Goal: Find specific page/section: Find specific page/section

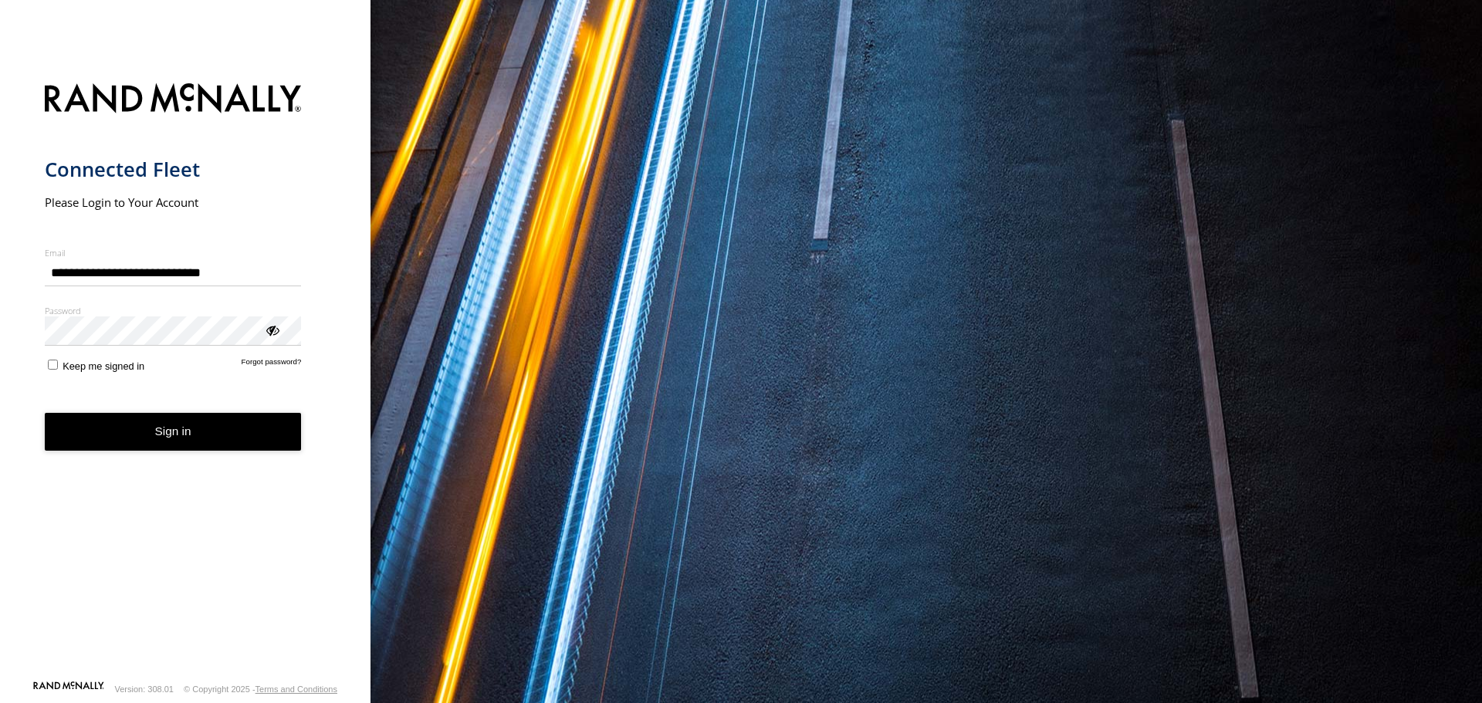
click at [211, 435] on button "Sign in" at bounding box center [173, 432] width 257 height 38
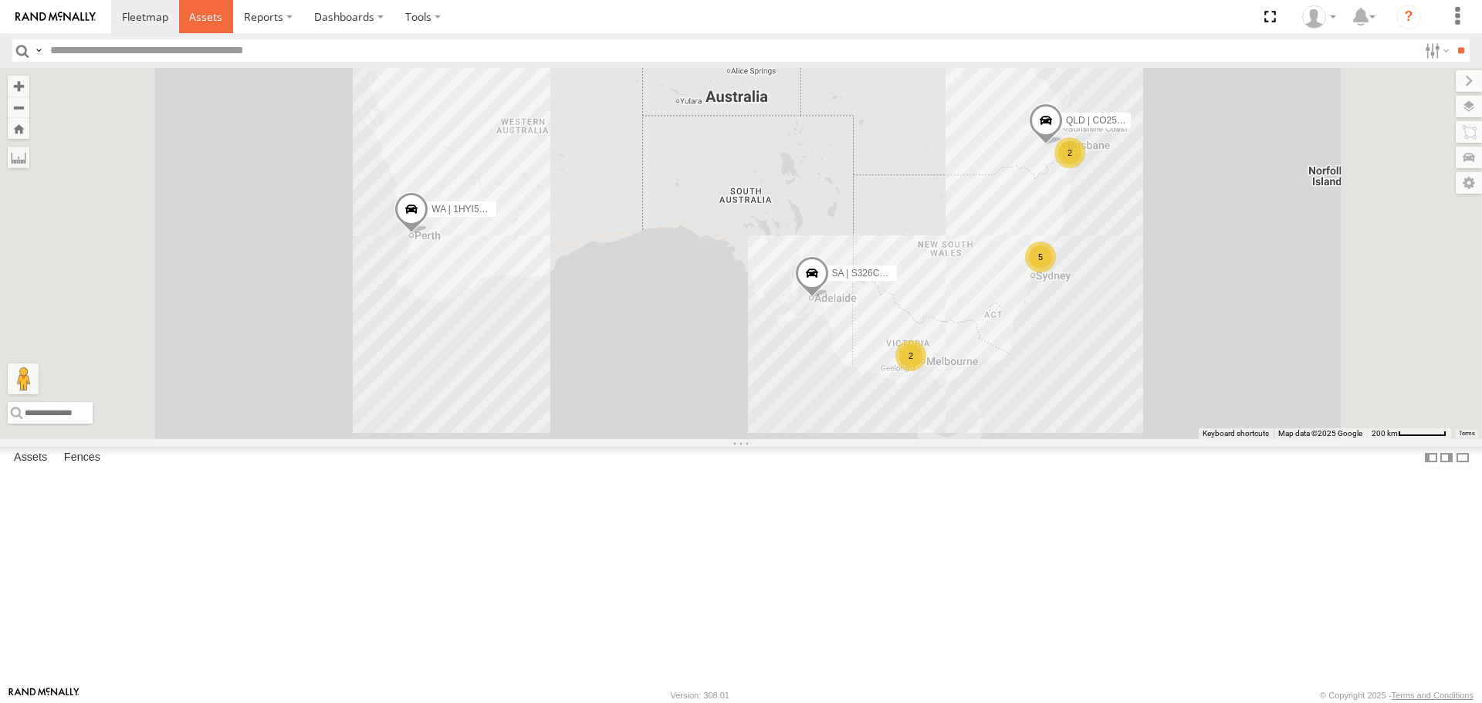
click at [198, 25] on link at bounding box center [206, 16] width 55 height 33
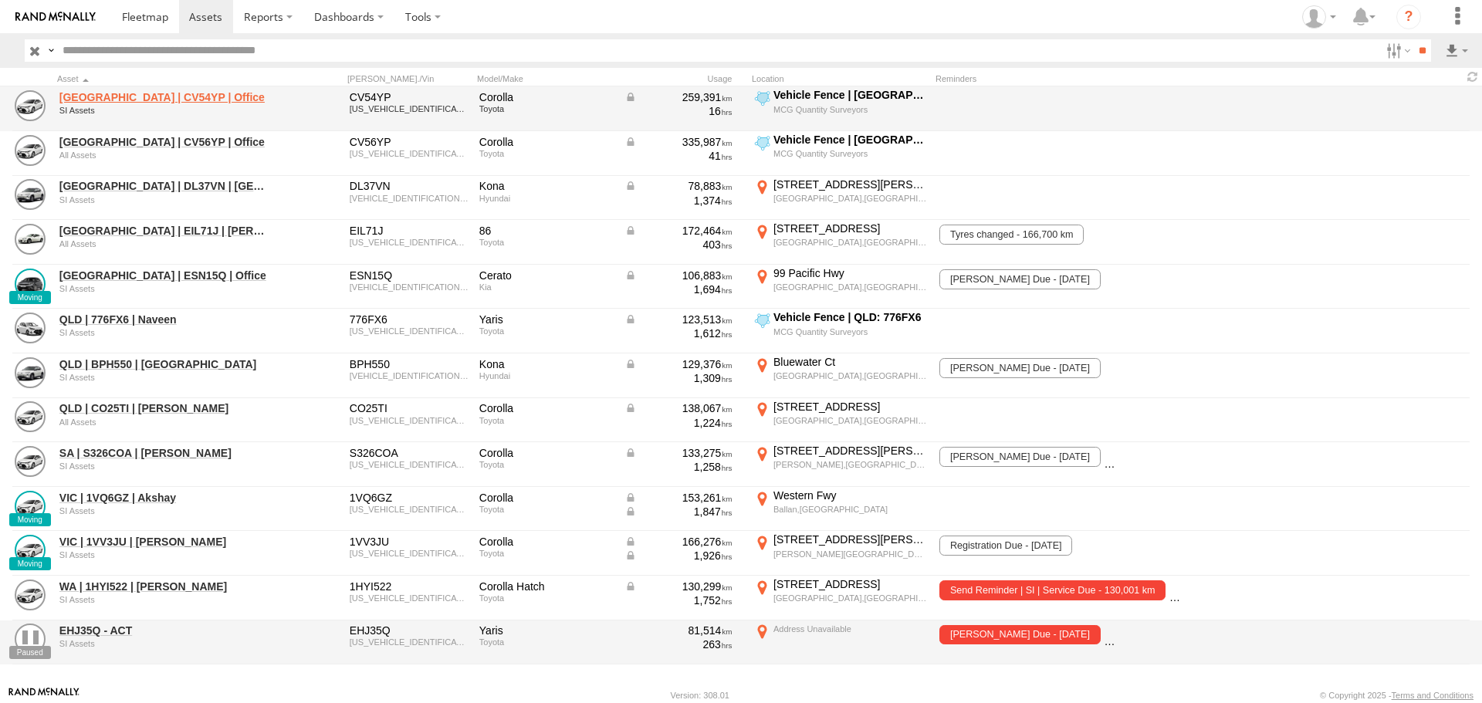
click at [99, 96] on link "NSW | CV54YP | Office" at bounding box center [164, 97] width 211 height 14
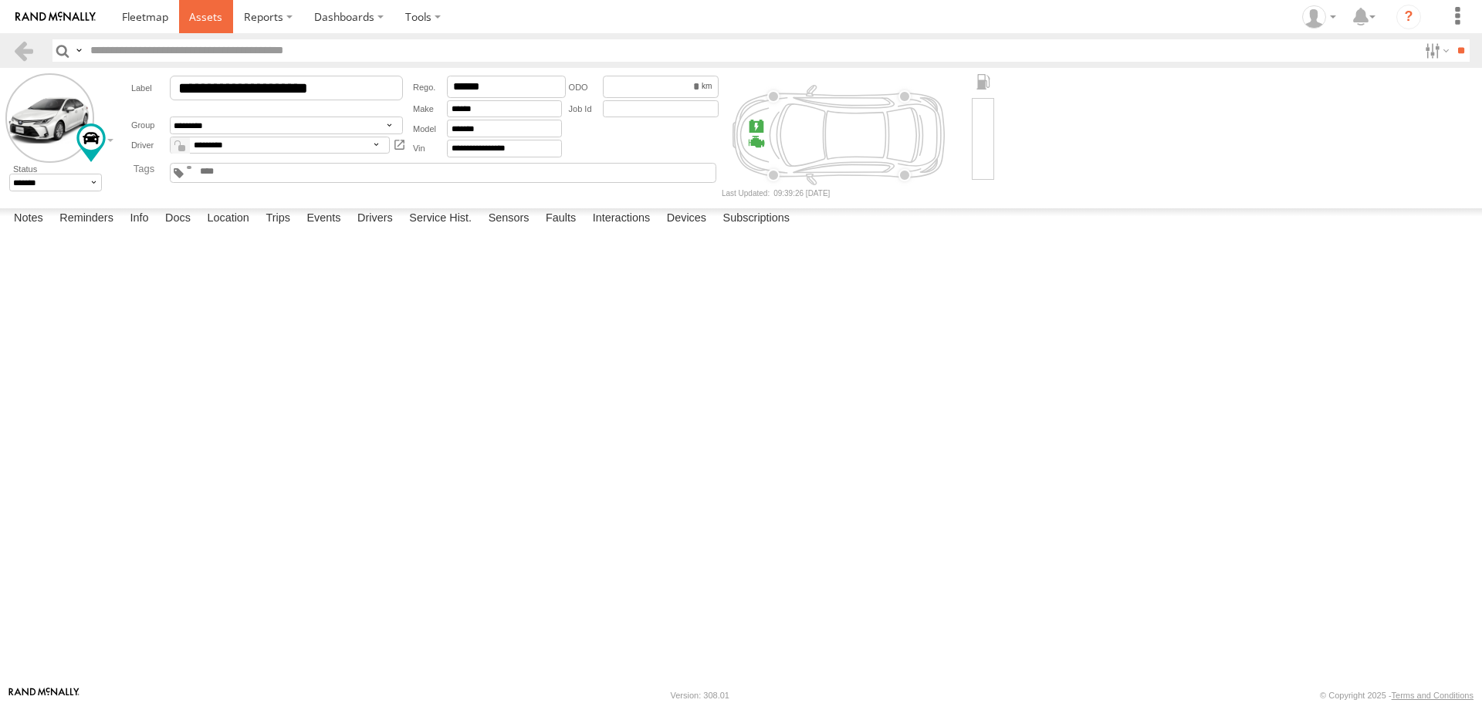
click at [195, 22] on span at bounding box center [205, 16] width 33 height 15
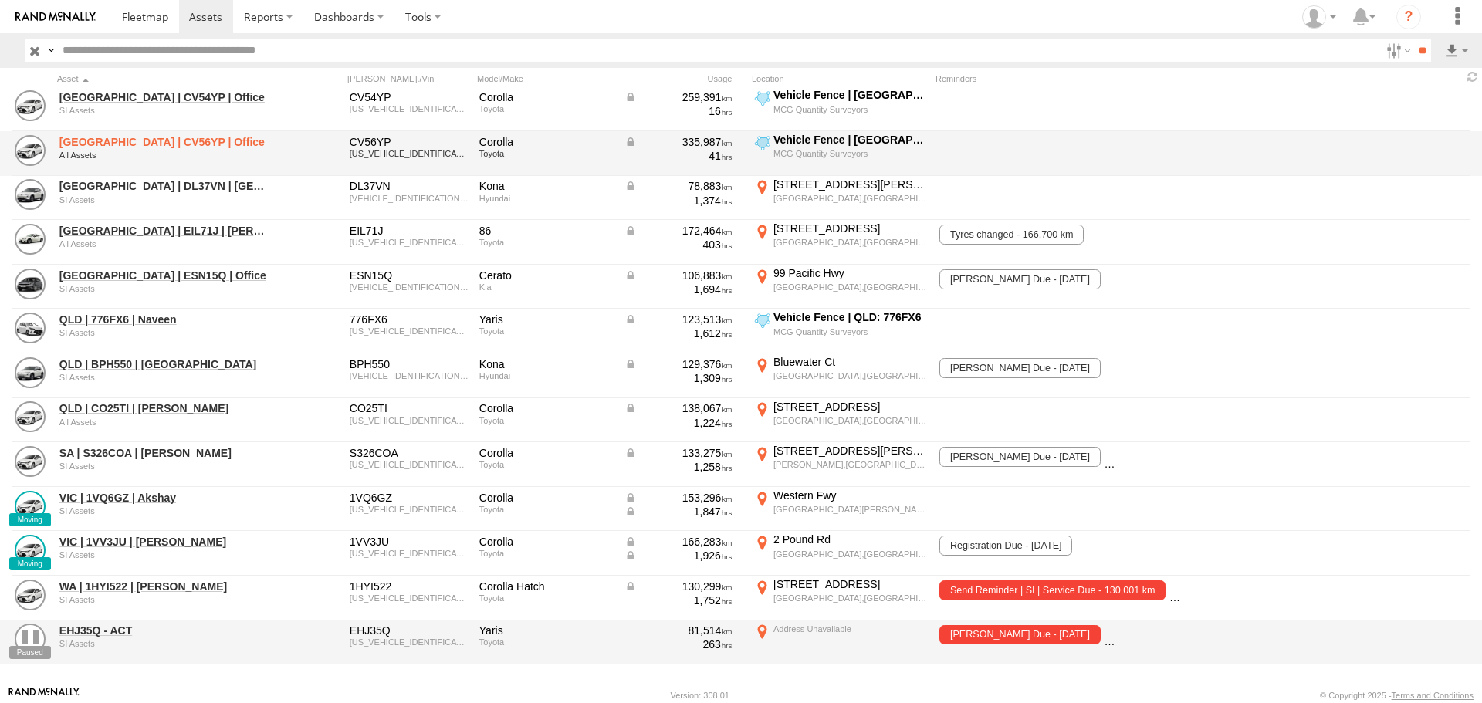
click at [148, 145] on link "[GEOGRAPHIC_DATA] | CV56YP | Office" at bounding box center [164, 142] width 211 height 14
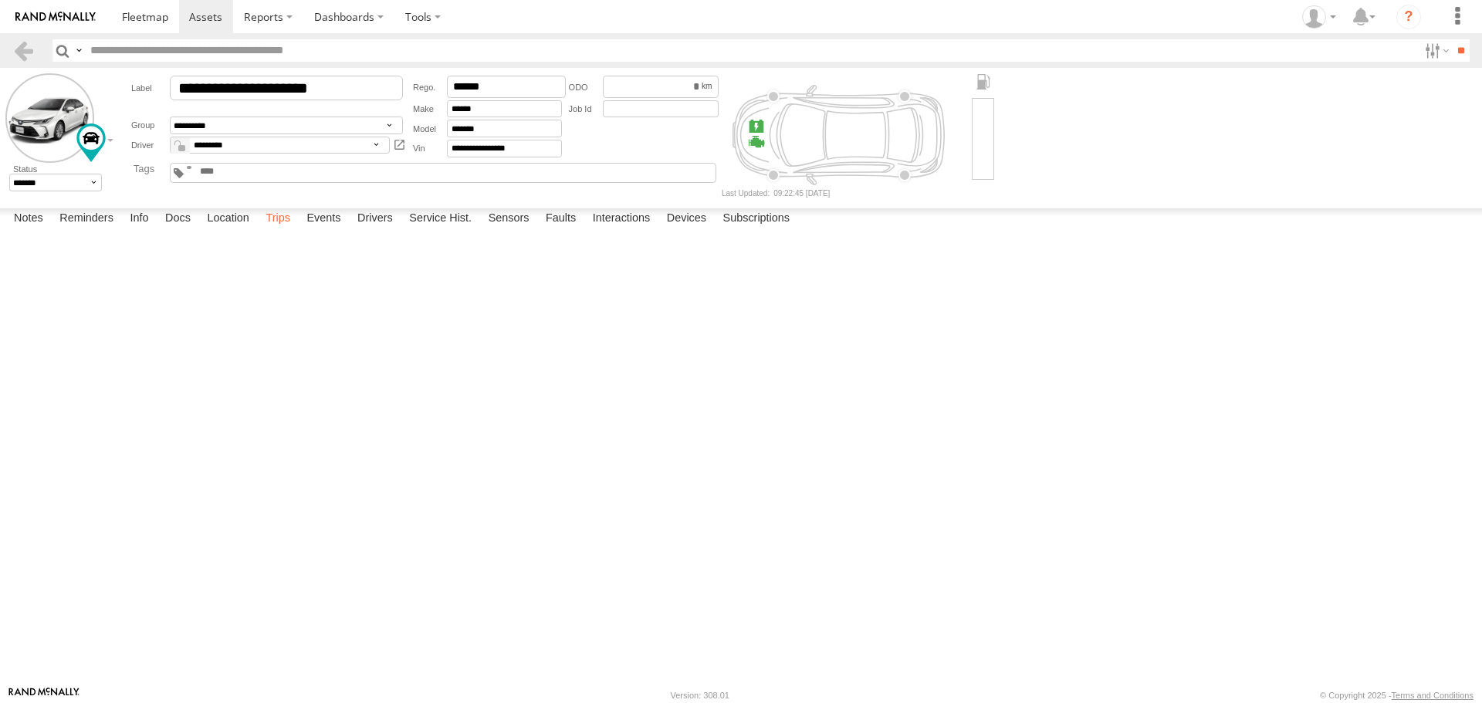
click at [289, 230] on label "Trips" at bounding box center [278, 219] width 40 height 22
click at [211, 9] on span at bounding box center [205, 16] width 33 height 15
